Goal: Ask a question: Seek information or help from site administrators or community

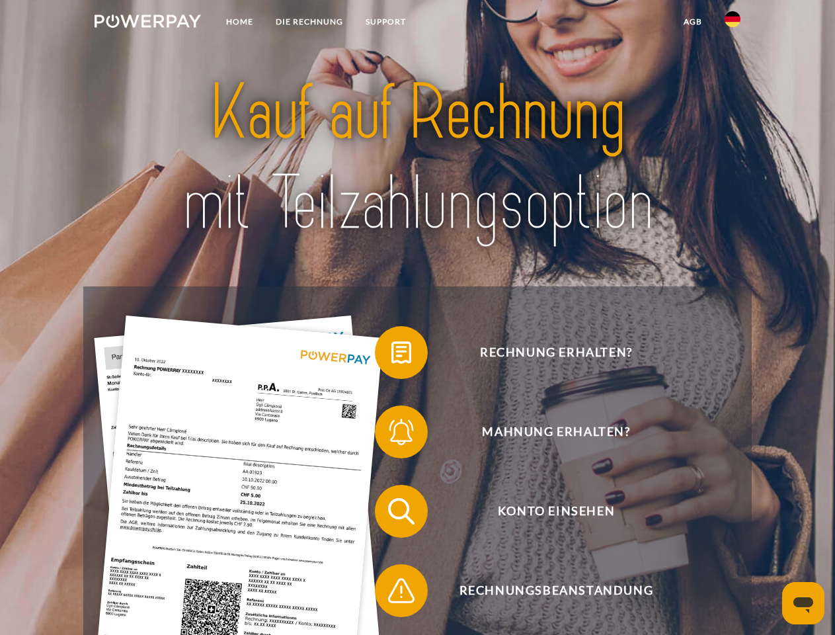
click at [148, 23] on img at bounding box center [148, 21] width 107 height 13
click at [733, 23] on img at bounding box center [733, 19] width 16 height 16
click at [693, 22] on link "agb" at bounding box center [693, 22] width 41 height 24
click at [392, 355] on span at bounding box center [382, 353] width 66 height 66
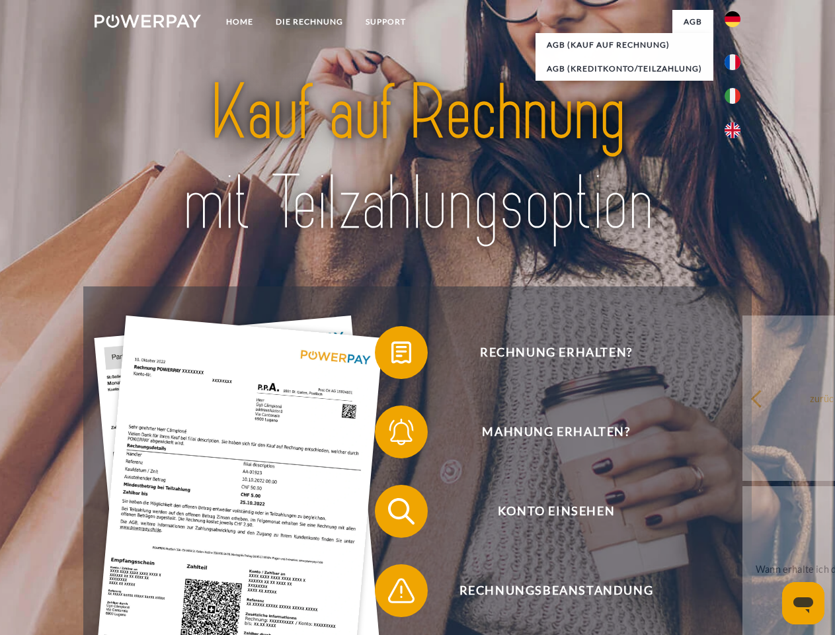
click at [392, 435] on span at bounding box center [382, 432] width 66 height 66
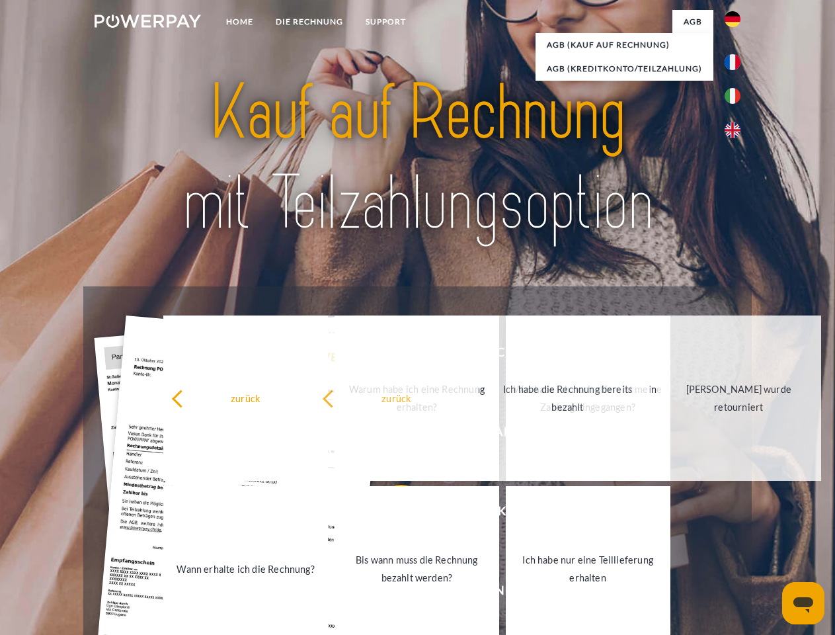
click at [506, 593] on link "Ich habe nur eine Teillieferung erhalten" at bounding box center [588, 568] width 165 height 165
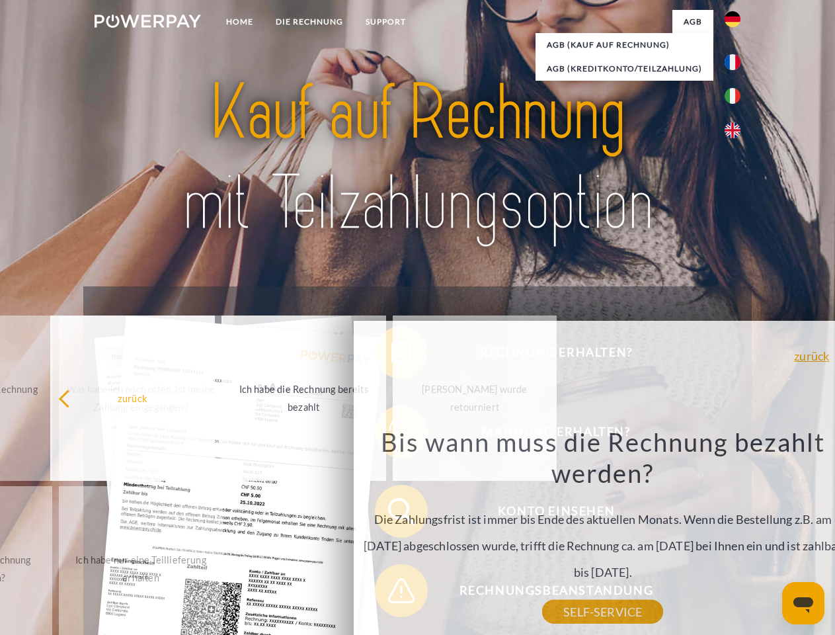
click at [804, 603] on icon "Messaging-Fenster öffnen" at bounding box center [804, 605] width 20 height 16
